Goal: Task Accomplishment & Management: Manage account settings

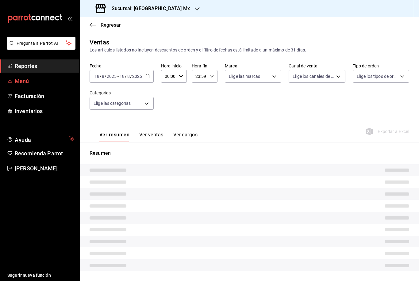
click at [40, 85] on link "Menú" at bounding box center [39, 81] width 79 height 13
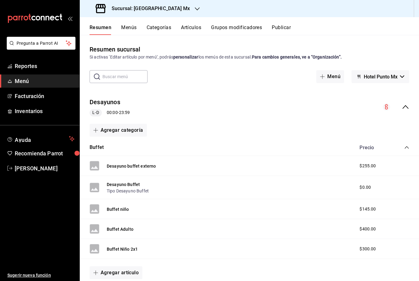
click at [133, 29] on button "Menús" at bounding box center [128, 30] width 15 height 10
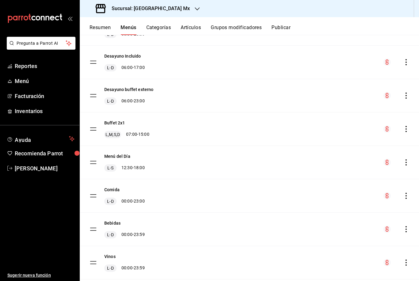
scroll to position [77, 0]
click at [407, 128] on icon "actions" at bounding box center [406, 128] width 6 height 6
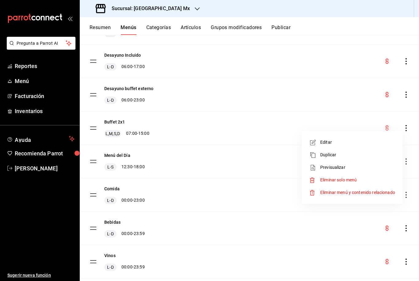
click at [342, 146] on li "Editar" at bounding box center [352, 142] width 96 height 13
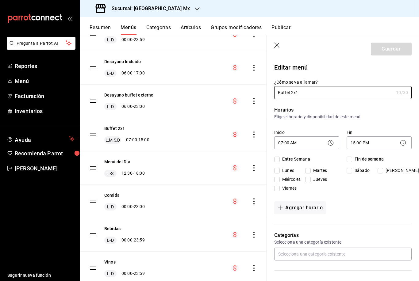
checkbox input "true"
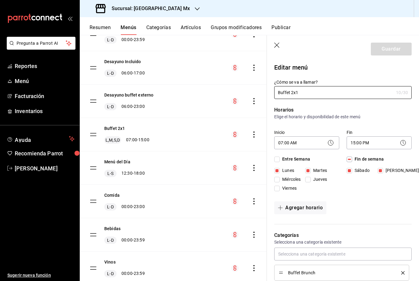
click at [275, 44] on icon "button" at bounding box center [277, 46] width 6 height 6
checkbox input "false"
type input "1755564980189"
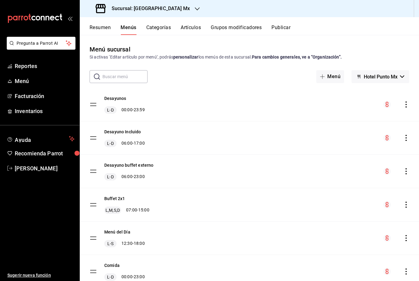
click at [408, 174] on div "menu-maker-table" at bounding box center [396, 171] width 26 height 7
click at [406, 170] on icon "actions" at bounding box center [406, 171] width 6 height 6
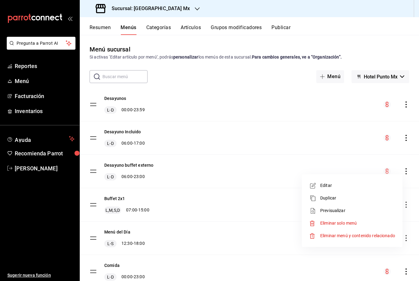
click at [322, 187] on span "Editar" at bounding box center [357, 185] width 75 height 6
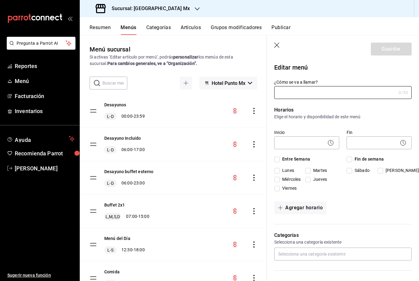
type input "Desayuno buffet externo"
checkbox input "true"
type input "1712383717125"
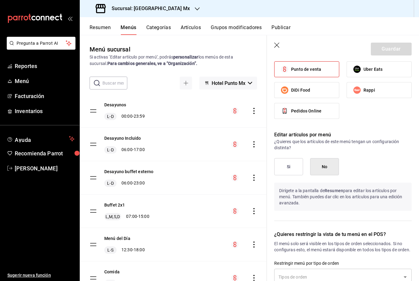
scroll to position [269, 0]
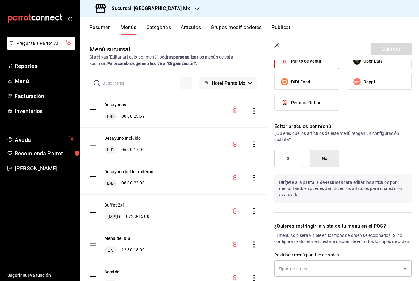
click at [276, 46] on icon "button" at bounding box center [277, 46] width 6 height 6
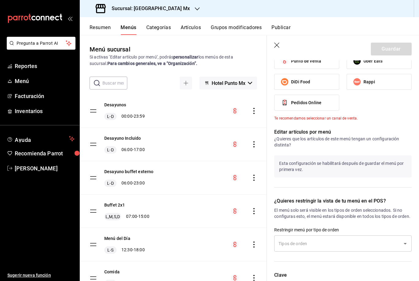
checkbox input "false"
type input "1755564998378"
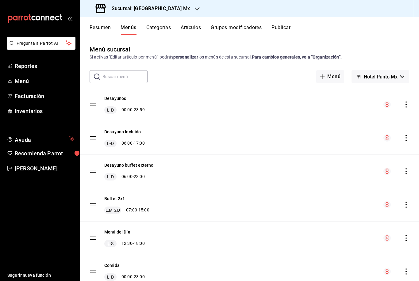
click at [159, 32] on button "Categorías" at bounding box center [158, 30] width 25 height 10
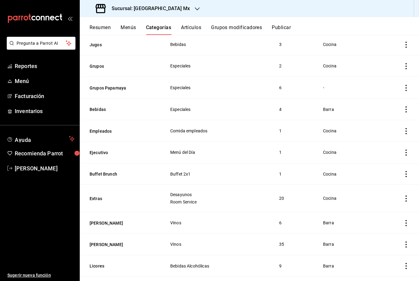
scroll to position [456, 0]
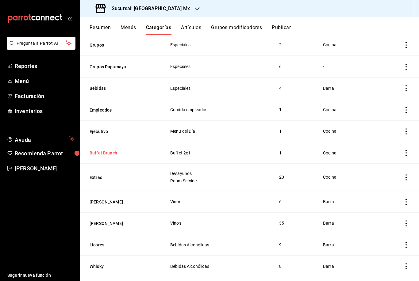
click at [101, 150] on button "Buffet Brunch" at bounding box center [120, 153] width 61 height 6
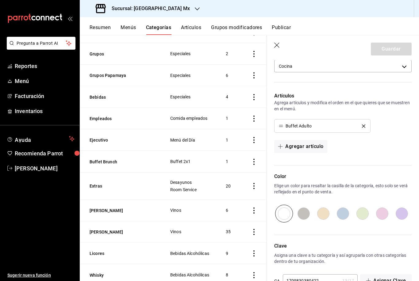
scroll to position [244, 0]
click at [276, 43] on icon "button" at bounding box center [277, 46] width 6 height 6
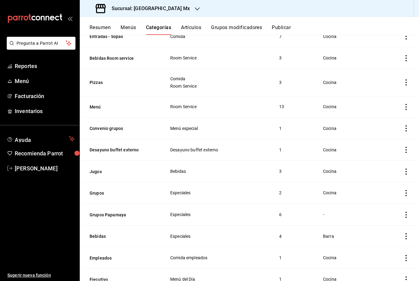
scroll to position [305, 0]
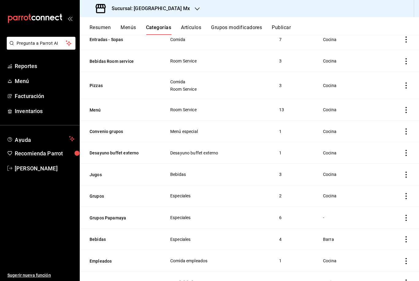
click at [405, 150] on icon "actions" at bounding box center [406, 153] width 6 height 6
click at [374, 144] on icon at bounding box center [372, 143] width 7 height 7
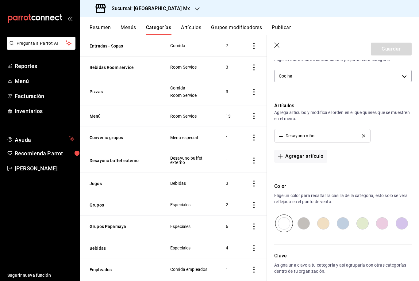
scroll to position [242, 0]
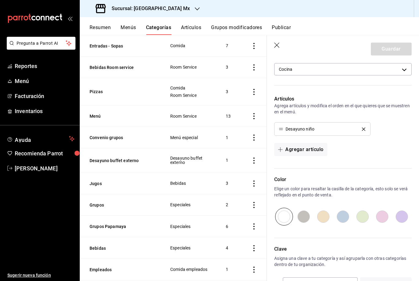
click at [276, 44] on icon "button" at bounding box center [276, 45] width 5 height 5
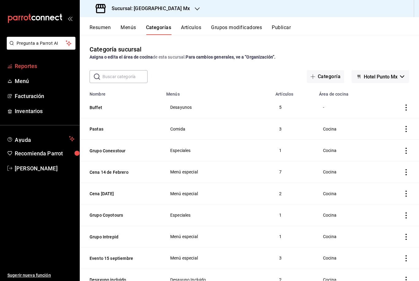
click at [20, 67] on span "Reportes" at bounding box center [45, 66] width 60 height 8
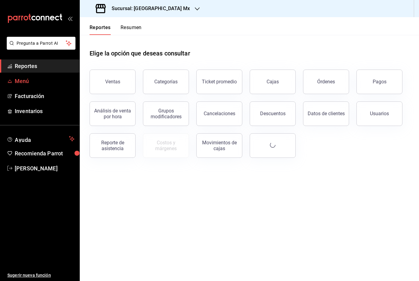
click at [22, 82] on span "Menú" at bounding box center [45, 81] width 60 height 8
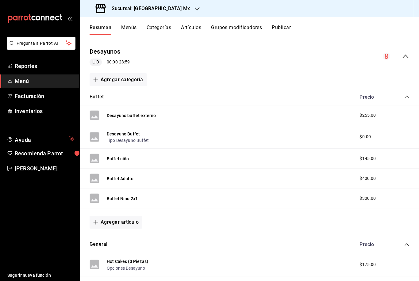
scroll to position [50, 0]
click at [109, 156] on button "Buffet niño" at bounding box center [118, 159] width 22 height 6
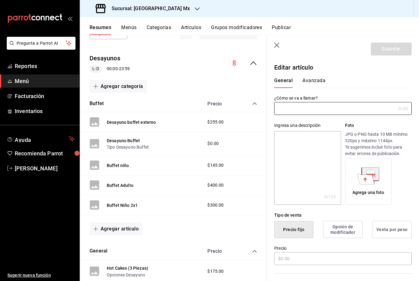
type input "Buffet niño"
type input "$145.00"
type input "AR-1721157560831"
click at [319, 82] on button "Avanzada" at bounding box center [313, 83] width 23 height 10
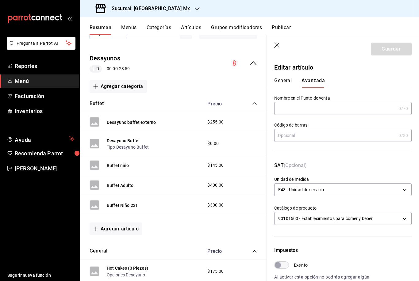
click at [288, 80] on button "General" at bounding box center [282, 83] width 17 height 10
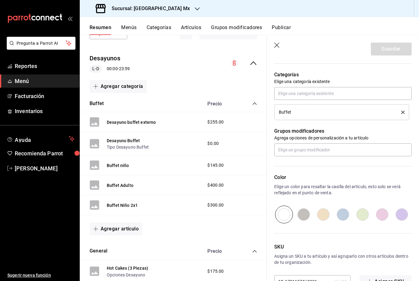
scroll to position [210, 0]
click at [279, 44] on icon "button" at bounding box center [277, 46] width 6 height 6
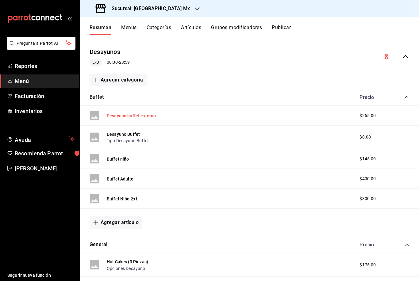
click at [137, 113] on button "Desayuno buffet externo" at bounding box center [131, 116] width 49 height 6
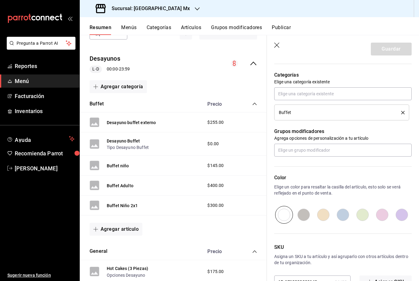
click at [277, 45] on icon "button" at bounding box center [276, 45] width 5 height 5
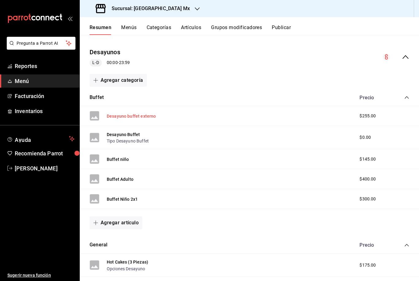
click at [116, 118] on button "Desayuno buffet externo" at bounding box center [131, 116] width 49 height 6
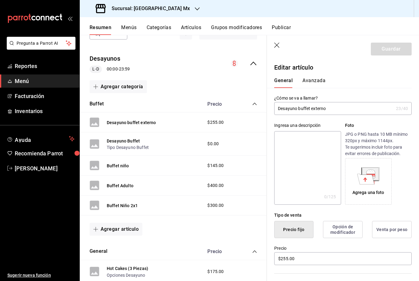
click at [277, 44] on icon "button" at bounding box center [277, 46] width 6 height 6
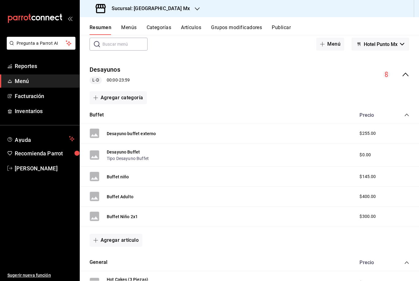
scroll to position [32, 0]
click at [132, 216] on button "Buffet Niño 2x1" at bounding box center [122, 217] width 31 height 6
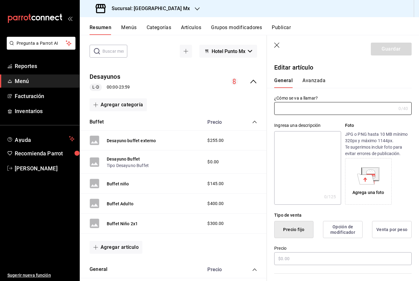
type input "Buffet Niño 2x1"
type input "AR-1755454301474"
type input "$300.00"
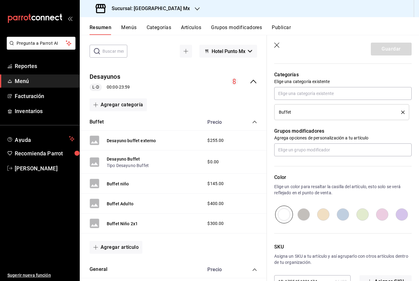
scroll to position [210, 0]
click at [276, 44] on icon "button" at bounding box center [277, 46] width 6 height 6
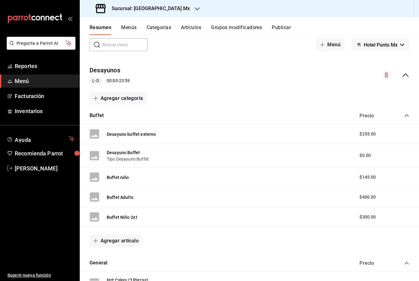
click at [200, 31] on button "Artículos" at bounding box center [191, 30] width 20 height 10
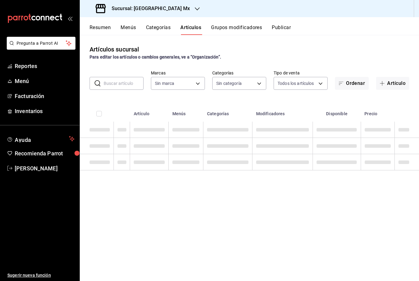
type input "4b0ca282-8e8f-4001-82d1-6953978badb1"
type input "1ce83da9-4511-450f-8b93-767c714c9342,9a20efbc-1f50-4d34-a8f5-3ed952e8ec81,ed6dc…"
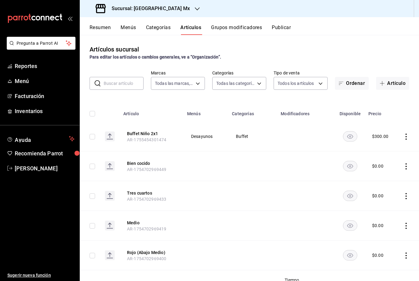
click at [404, 136] on icon "actions" at bounding box center [406, 137] width 6 height 6
click at [384, 174] on span "Eliminar" at bounding box center [388, 175] width 16 height 5
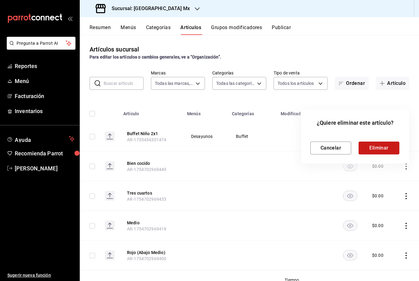
click at [377, 150] on button "Eliminar" at bounding box center [378, 148] width 41 height 13
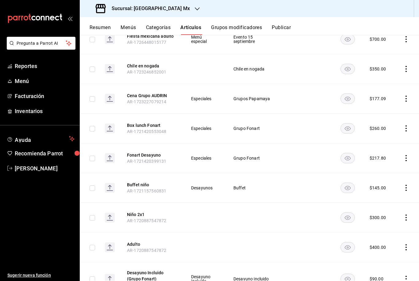
scroll to position [1689, 0]
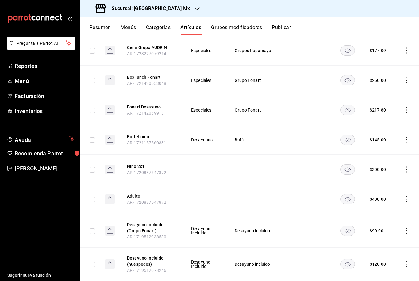
click at [406, 166] on icon "actions" at bounding box center [405, 169] width 1 height 6
click at [384, 166] on span "Eliminar" at bounding box center [388, 166] width 16 height 5
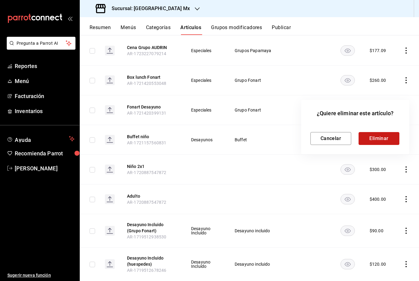
click at [391, 139] on button "Eliminar" at bounding box center [378, 138] width 41 height 13
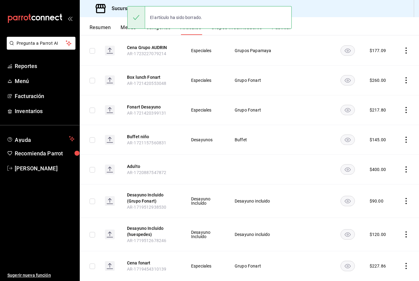
click at [407, 137] on icon "actions" at bounding box center [406, 140] width 6 height 6
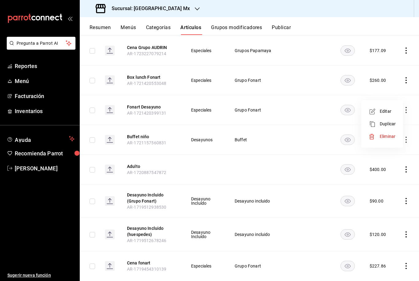
click at [384, 114] on span "Editar" at bounding box center [388, 111] width 16 height 6
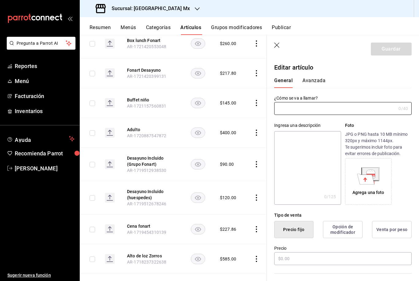
type input "Buffet niño"
type input "$145.00"
type input "AR-1721157560831"
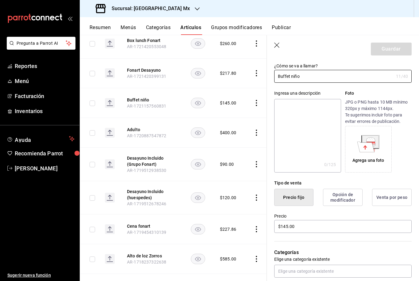
scroll to position [39, 0]
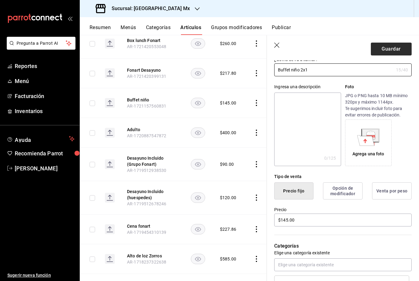
type input "Buffet niño 2x1"
click at [393, 47] on button "Guardar" at bounding box center [391, 49] width 41 height 13
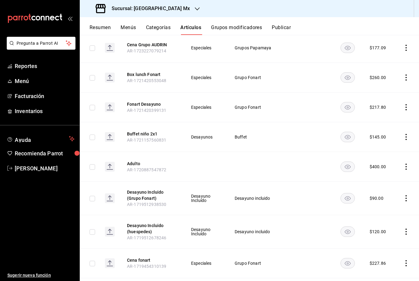
scroll to position [1725, 0]
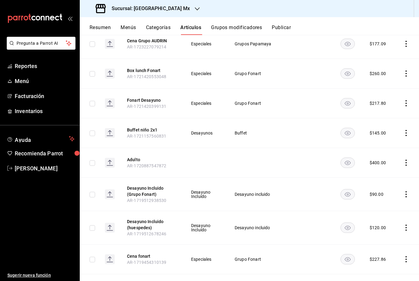
click at [406, 160] on icon "actions" at bounding box center [406, 163] width 6 height 6
click at [385, 137] on span "Editar" at bounding box center [388, 134] width 16 height 6
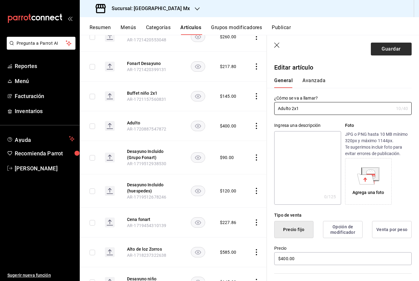
type input "Adulto 2x1"
click at [395, 52] on button "Guardar" at bounding box center [391, 49] width 41 height 13
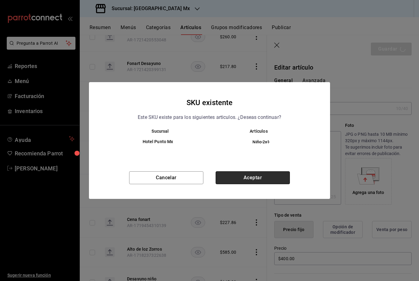
click at [237, 179] on button "Aceptar" at bounding box center [253, 177] width 74 height 13
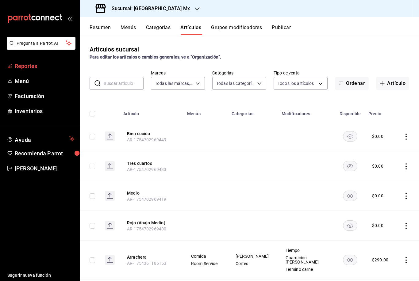
click at [32, 66] on span "Reportes" at bounding box center [45, 66] width 60 height 8
